Goal: Understand site structure: Grasp the organization and layout of the website

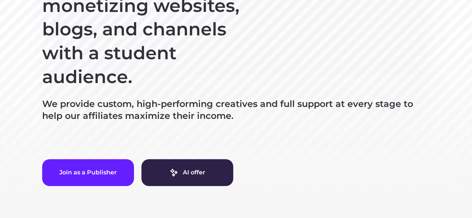
scroll to position [187, 0]
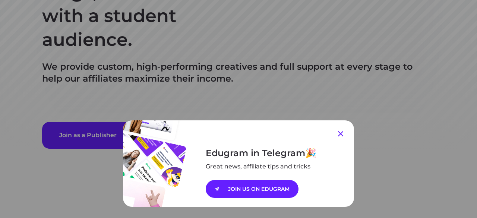
click at [340, 133] on icon at bounding box center [340, 133] width 9 height 9
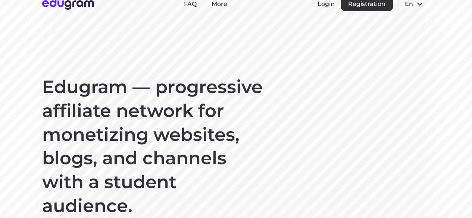
scroll to position [0, 0]
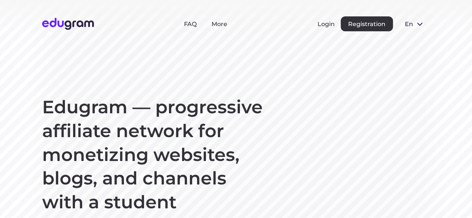
click at [54, 25] on img at bounding box center [68, 24] width 52 height 12
click at [57, 24] on img at bounding box center [68, 24] width 52 height 12
drag, startPoint x: 51, startPoint y: 20, endPoint x: 52, endPoint y: 29, distance: 9.7
click at [51, 20] on img at bounding box center [68, 24] width 52 height 12
click at [127, 50] on section "Edugram — progressive affiliate network for monetizing websites, blogs, and cha…" at bounding box center [236, 191] width 472 height 383
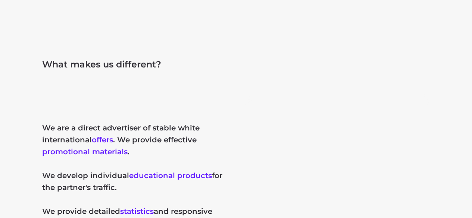
scroll to position [373, 0]
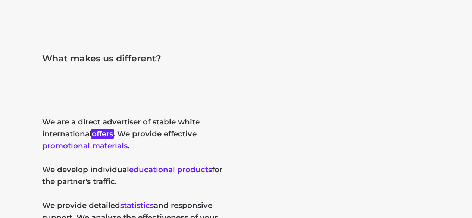
click at [107, 134] on button "offers" at bounding box center [102, 133] width 21 height 9
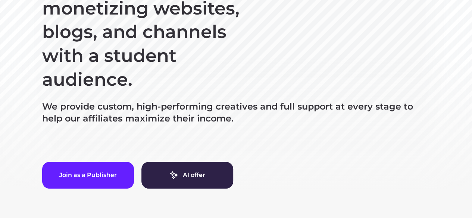
scroll to position [0, 0]
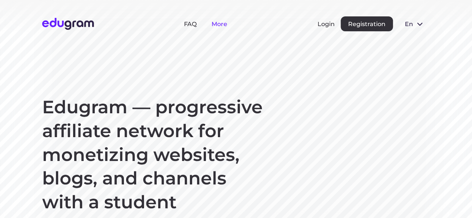
click at [219, 24] on link "More" at bounding box center [219, 24] width 16 height 7
click at [77, 22] on img at bounding box center [68, 24] width 52 height 12
